Goal: Task Accomplishment & Management: Complete application form

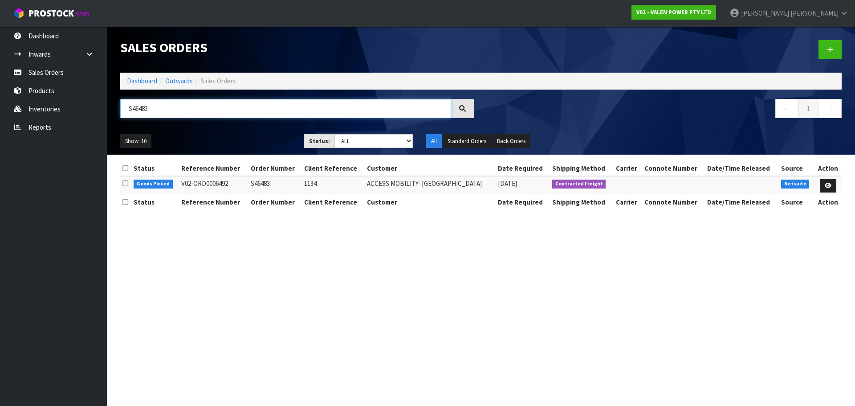
click at [186, 106] on input "S46483" at bounding box center [285, 108] width 331 height 19
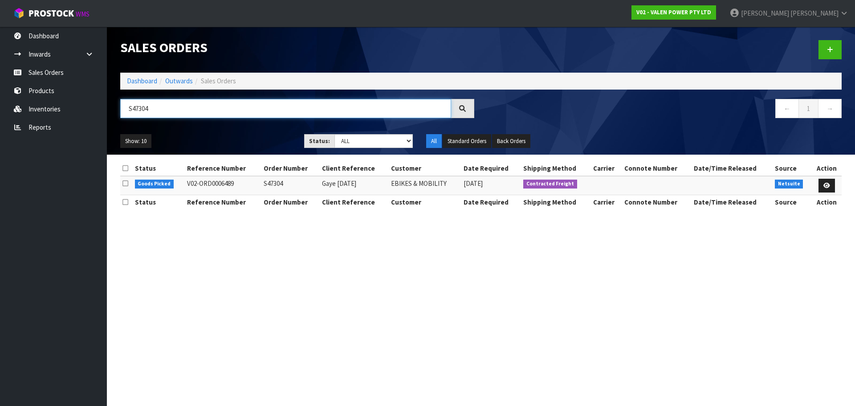
click at [149, 109] on input "S47304" at bounding box center [285, 108] width 331 height 19
click at [197, 107] on input "S47327" at bounding box center [285, 108] width 331 height 19
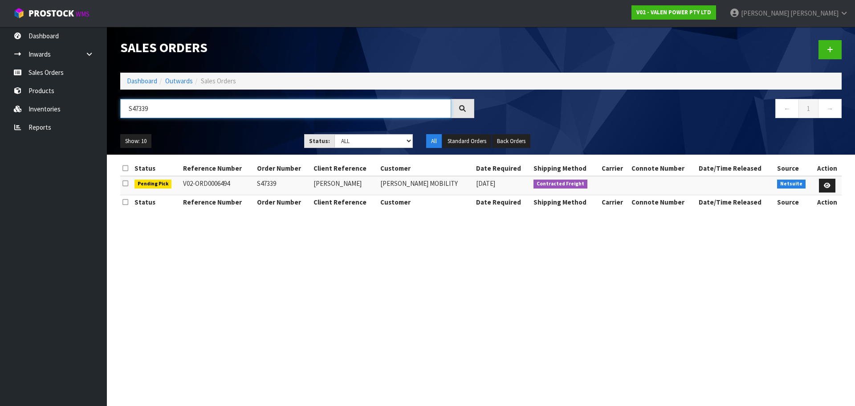
click at [159, 108] on input "S47339" at bounding box center [285, 108] width 331 height 19
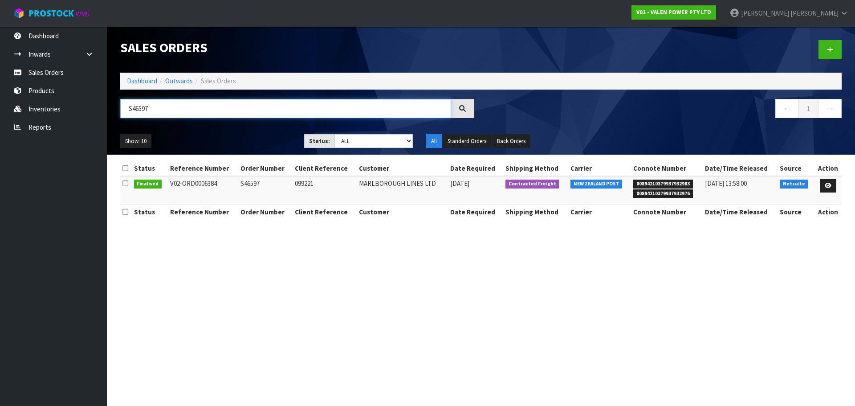
type input "S46597"
click at [829, 183] on icon at bounding box center [828, 186] width 7 height 6
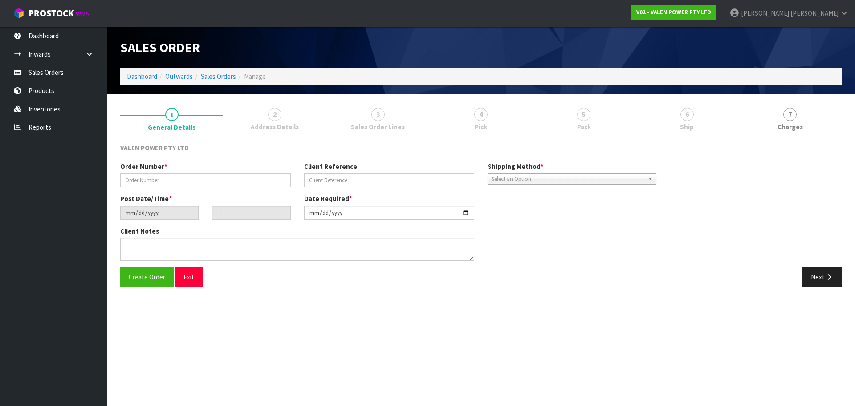
type input "S46597"
type input "099221"
type input "[DATE]"
type input "15:30:09.000"
type input "[DATE]"
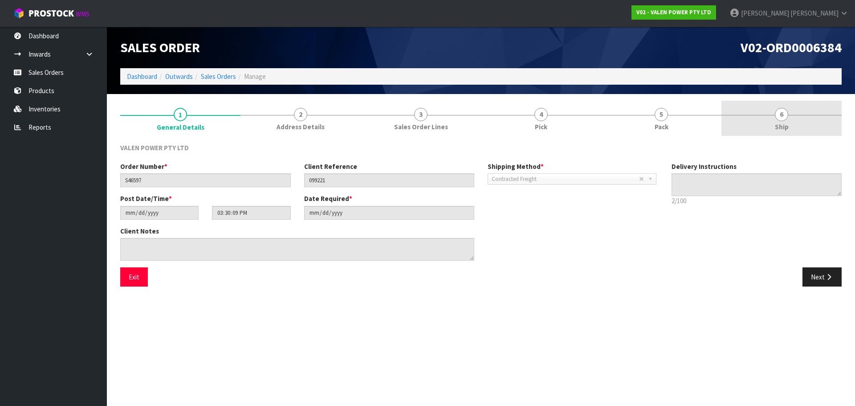
click at [764, 123] on link "6 Ship" at bounding box center [782, 118] width 120 height 35
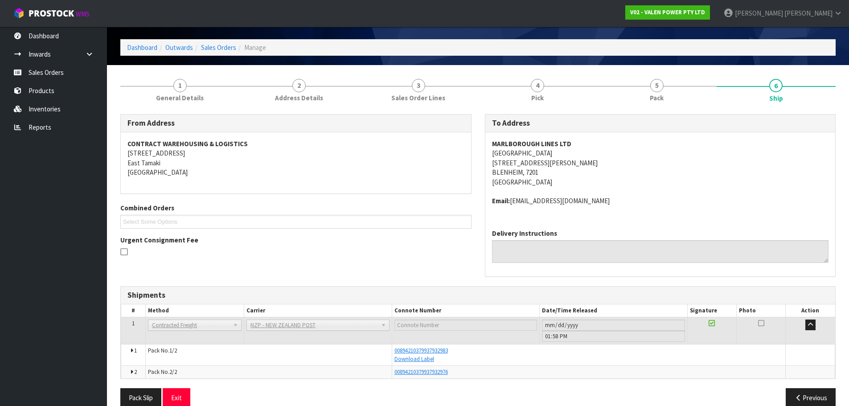
scroll to position [44, 0]
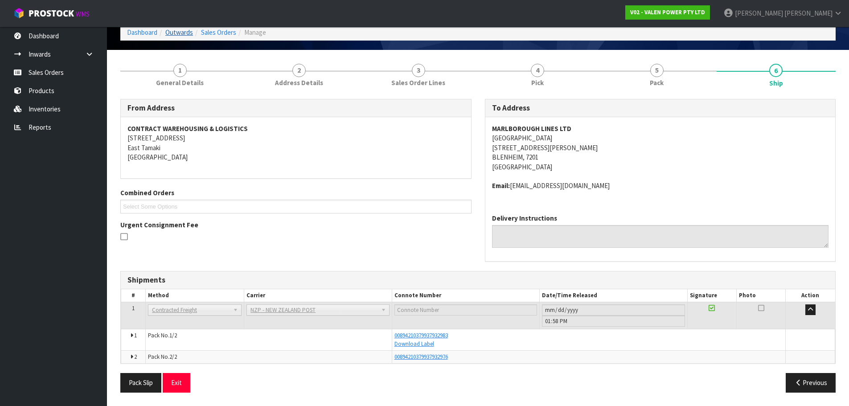
click at [187, 70] on link "1 General Details" at bounding box center [179, 74] width 119 height 35
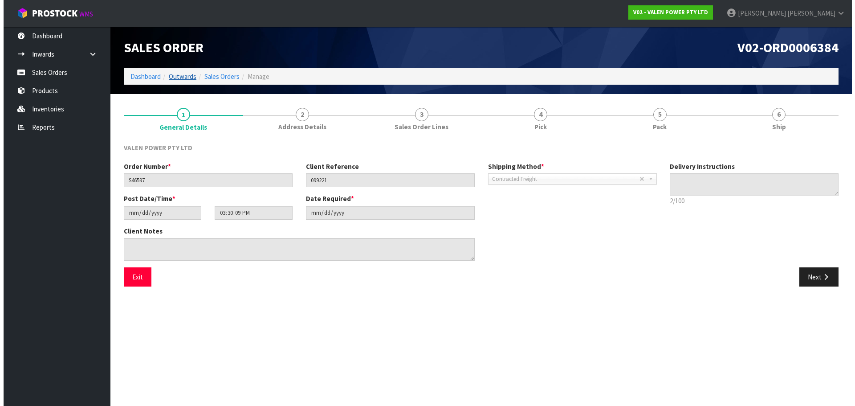
scroll to position [0, 0]
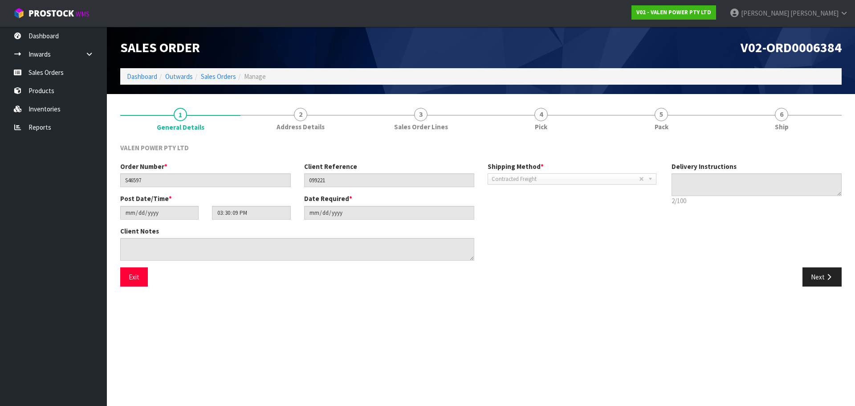
click at [523, 136] on li "4 Pick" at bounding box center [541, 119] width 120 height 36
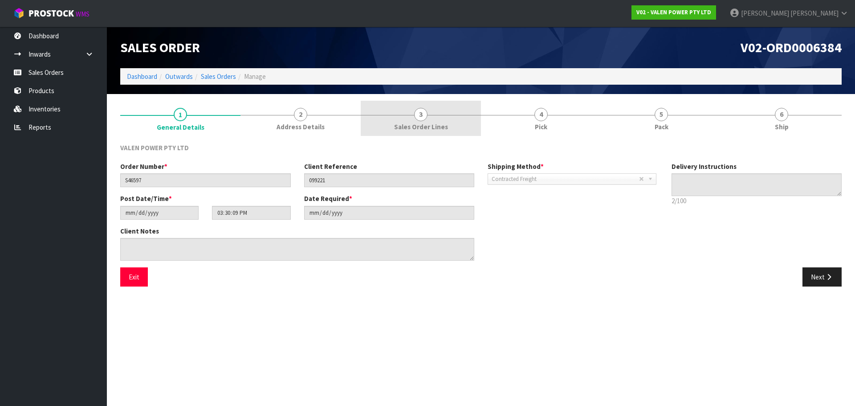
click at [394, 128] on link "3 Sales Order Lines" at bounding box center [421, 118] width 120 height 35
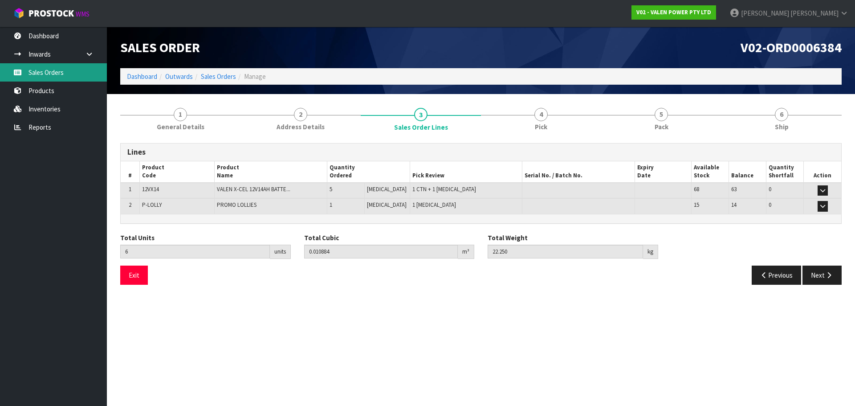
click at [36, 74] on link "Sales Orders" at bounding box center [53, 72] width 107 height 18
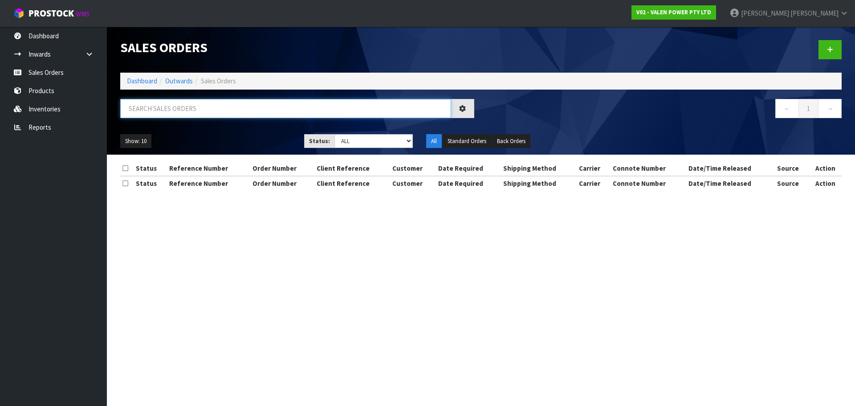
click at [163, 110] on input "text" at bounding box center [285, 108] width 331 height 19
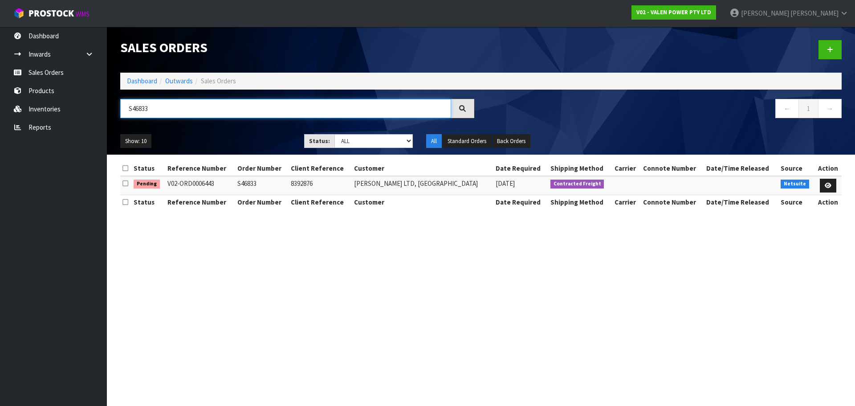
type input "S46833"
